Goal: Task Accomplishment & Management: Use online tool/utility

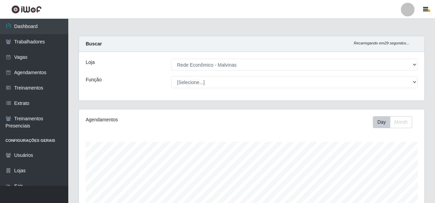
select select "194"
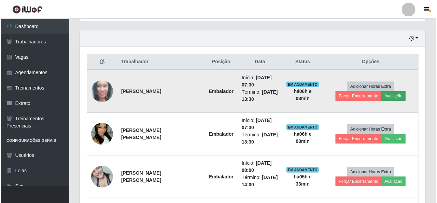
scroll to position [230, 0]
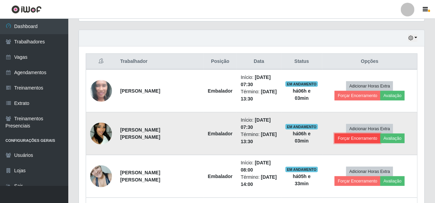
click at [368, 136] on button "Forçar Encerramento" at bounding box center [358, 139] width 46 height 10
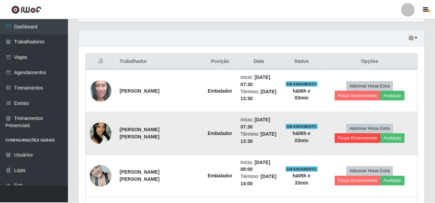
scroll to position [142, 343]
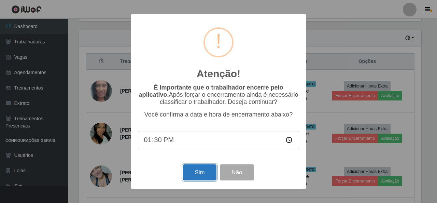
click at [194, 172] on button "Sim" at bounding box center [199, 172] width 33 height 16
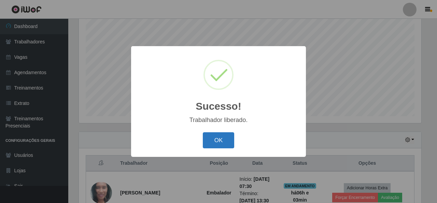
click at [223, 139] on button "OK" at bounding box center [219, 140] width 32 height 16
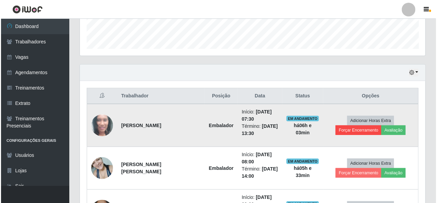
scroll to position [196, 0]
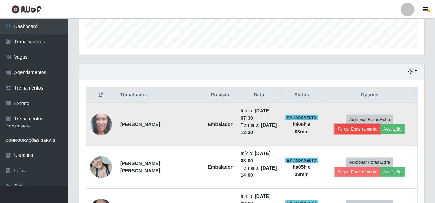
click at [361, 125] on button "Forçar Encerramento" at bounding box center [358, 129] width 46 height 10
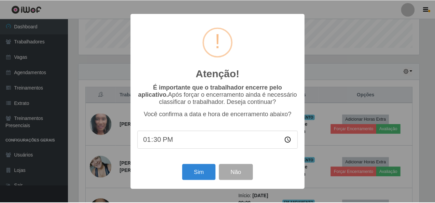
scroll to position [142, 343]
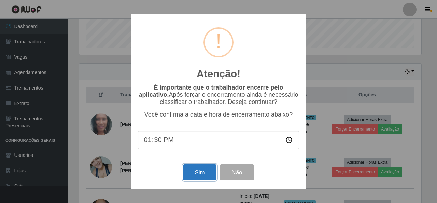
click at [202, 175] on button "Sim" at bounding box center [199, 172] width 33 height 16
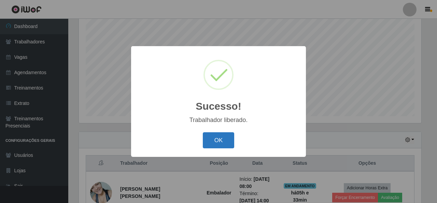
click at [222, 139] on button "OK" at bounding box center [219, 140] width 32 height 16
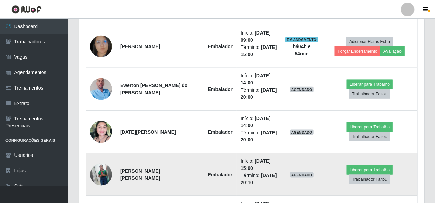
scroll to position [316, 0]
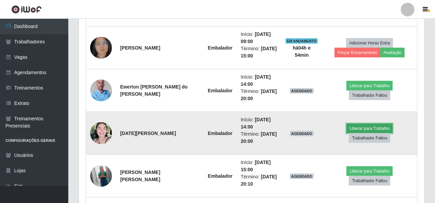
click at [354, 133] on button "Liberar para Trabalho" at bounding box center [370, 129] width 46 height 10
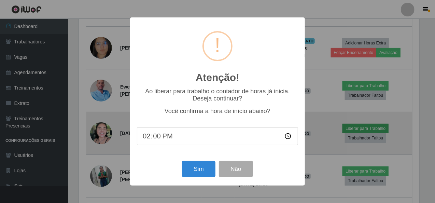
scroll to position [142, 343]
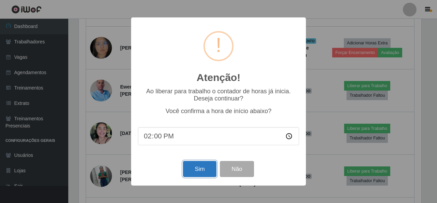
click at [202, 170] on button "Sim" at bounding box center [199, 169] width 33 height 16
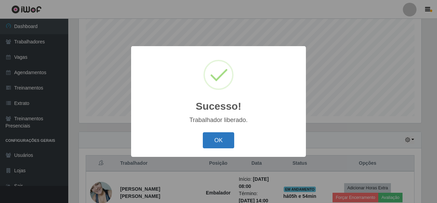
click at [221, 142] on button "OK" at bounding box center [219, 140] width 32 height 16
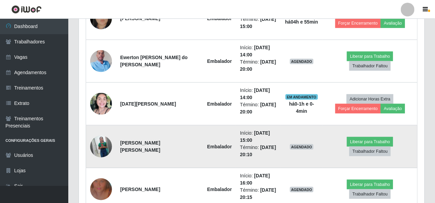
scroll to position [333, 0]
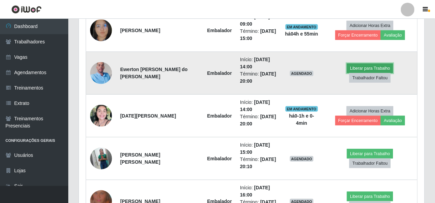
click at [357, 73] on button "Liberar para Trabalho" at bounding box center [370, 69] width 46 height 10
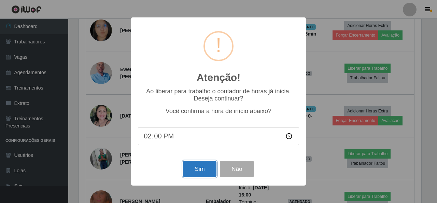
click at [195, 174] on button "Sim" at bounding box center [199, 169] width 33 height 16
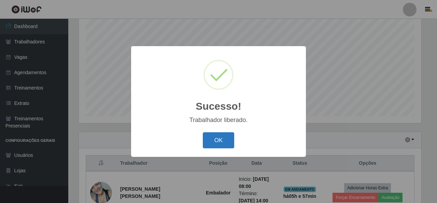
click at [224, 139] on button "OK" at bounding box center [219, 140] width 32 height 16
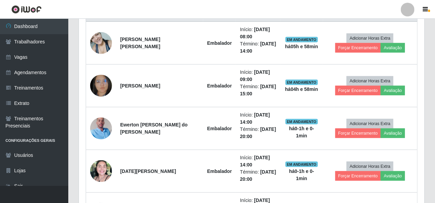
scroll to position [145, 0]
